Goal: Navigation & Orientation: Find specific page/section

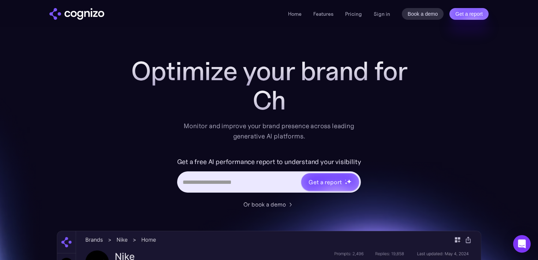
click at [70, 15] on img "home" at bounding box center [76, 14] width 55 height 12
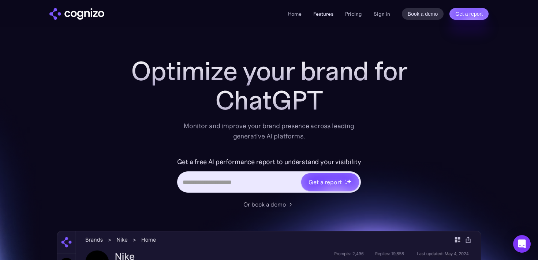
click at [331, 14] on link "Features" at bounding box center [323, 14] width 20 height 7
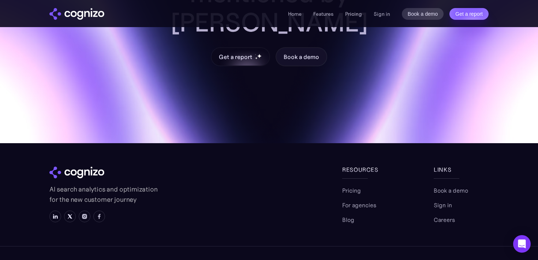
scroll to position [3129, 0]
